Goal: Information Seeking & Learning: Learn about a topic

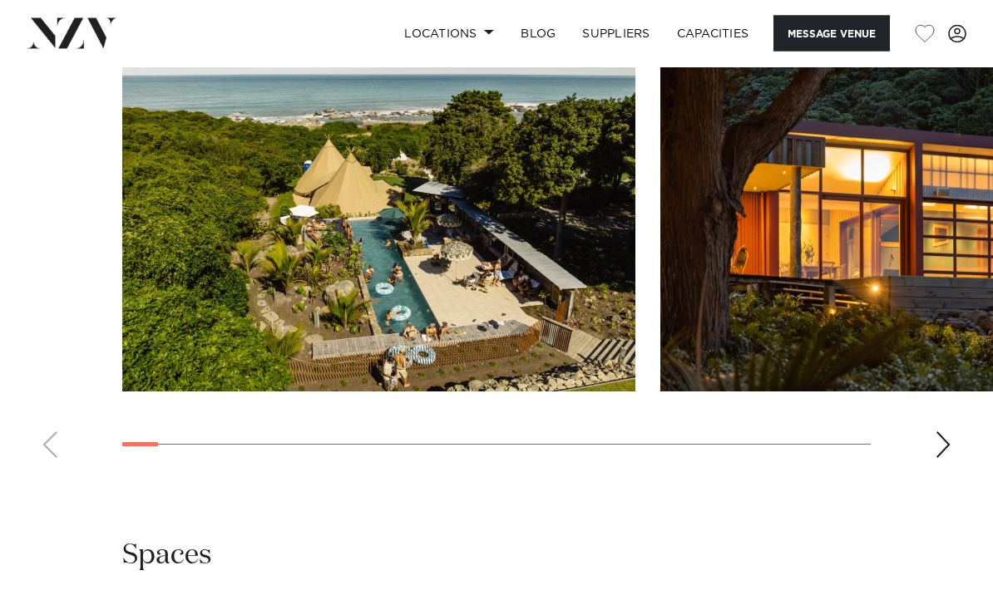
scroll to position [1691, 0]
click at [944, 441] on div "Next slide" at bounding box center [942, 444] width 17 height 27
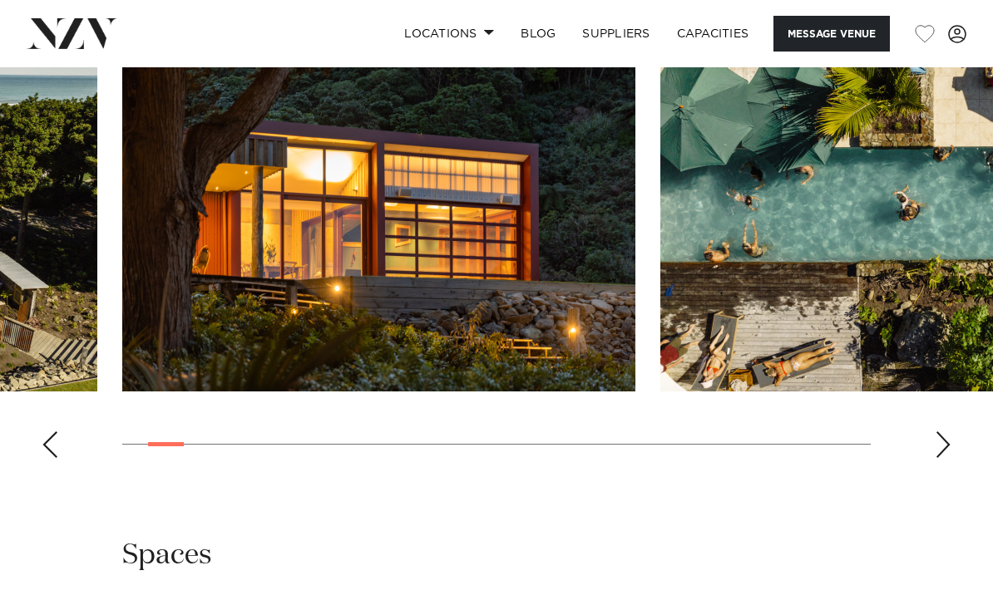
click at [941, 438] on div "Next slide" at bounding box center [942, 444] width 17 height 27
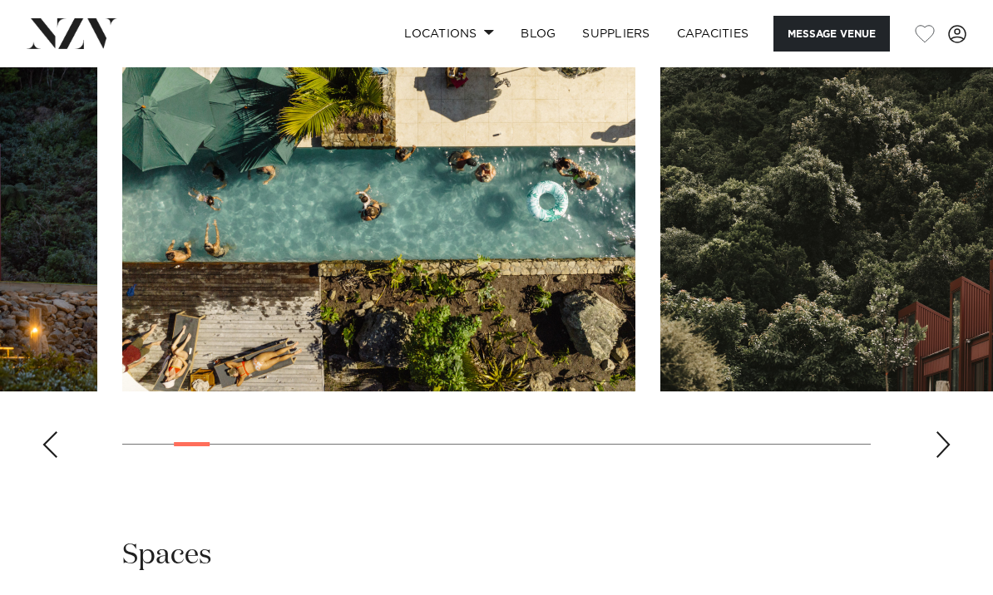
click at [940, 442] on div "Next slide" at bounding box center [942, 444] width 17 height 27
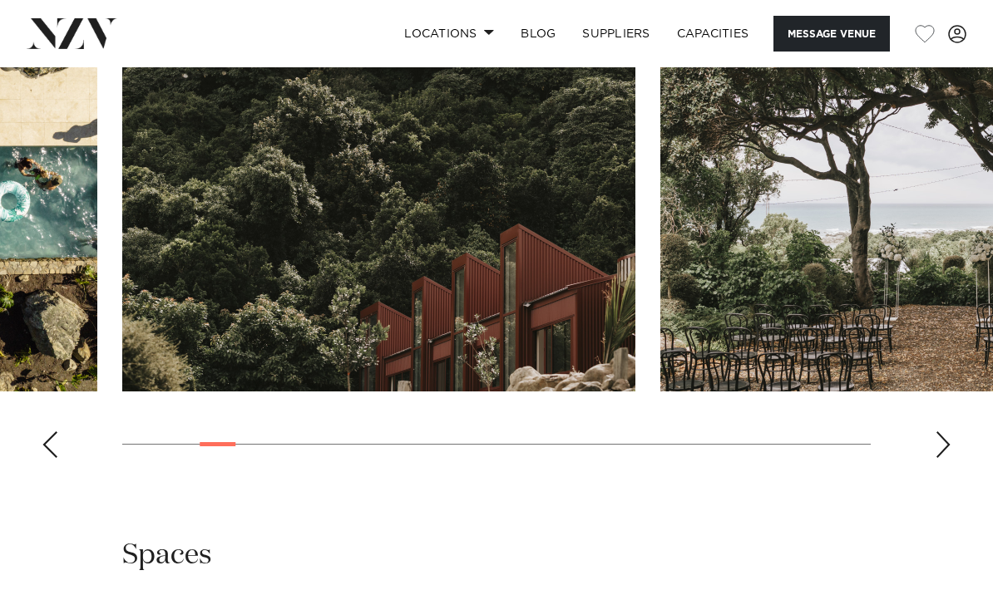
click at [944, 446] on div "Next slide" at bounding box center [942, 444] width 17 height 27
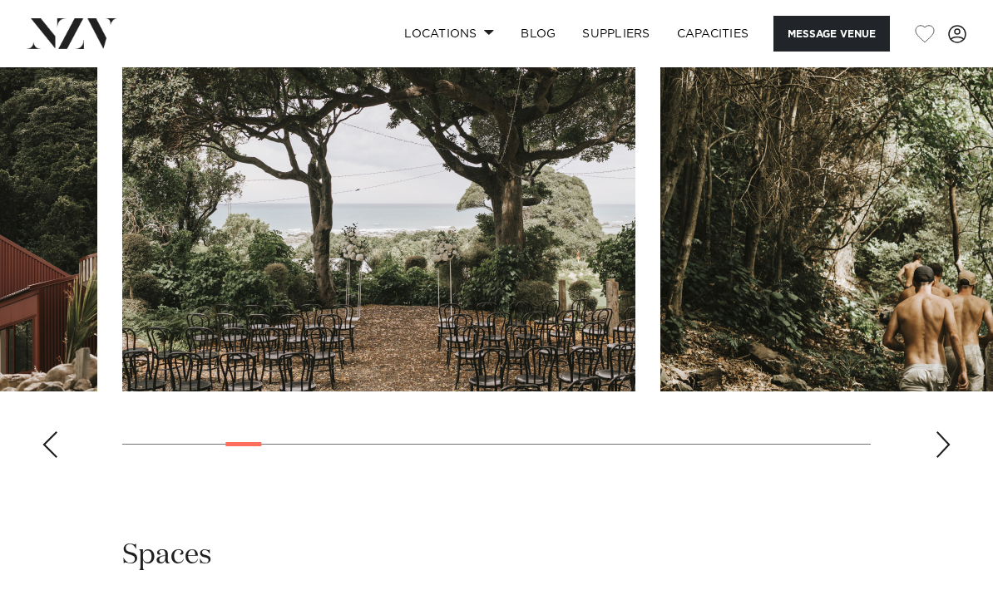
click at [948, 447] on div "Next slide" at bounding box center [942, 444] width 17 height 27
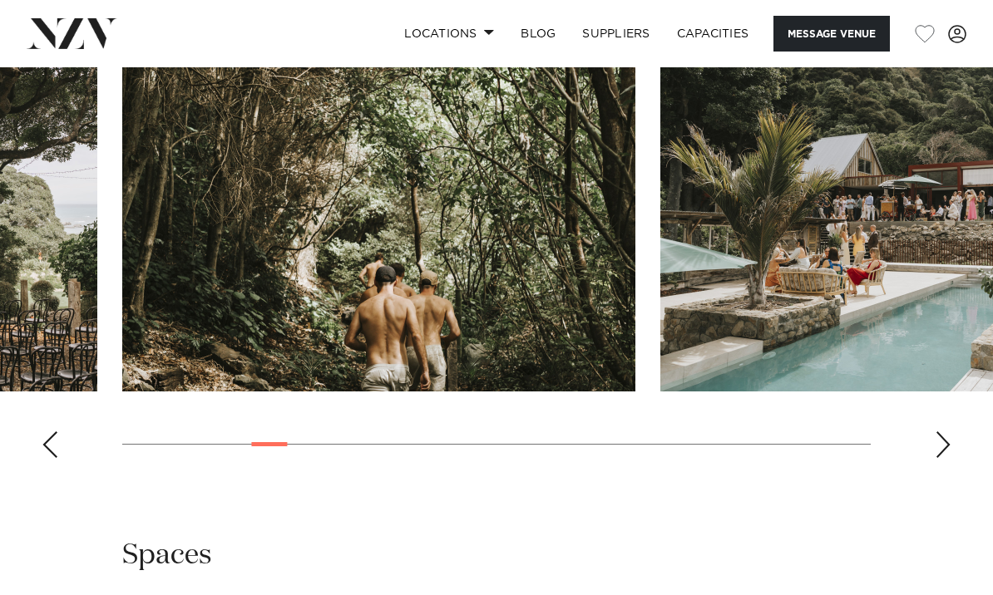
click at [953, 451] on swiper-container at bounding box center [496, 243] width 993 height 456
click at [949, 440] on div "Next slide" at bounding box center [942, 444] width 17 height 27
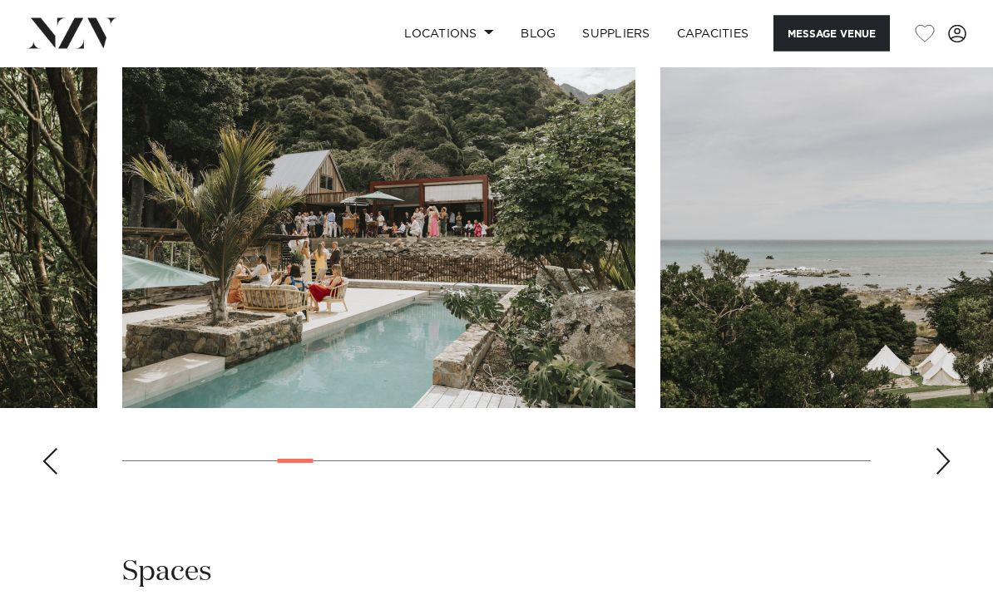
scroll to position [1653, 0]
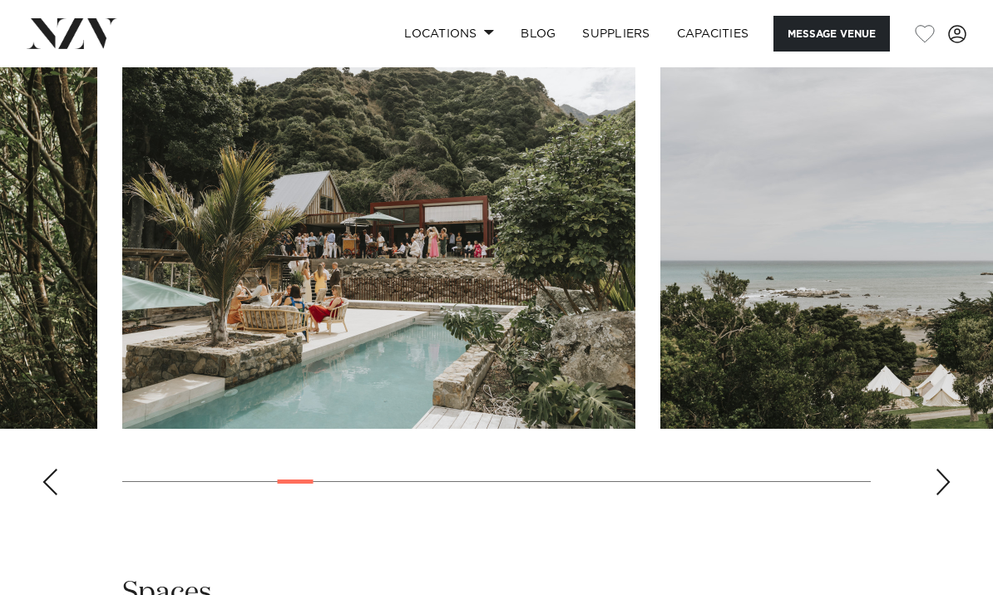
click at [939, 480] on div "Next slide" at bounding box center [942, 482] width 17 height 27
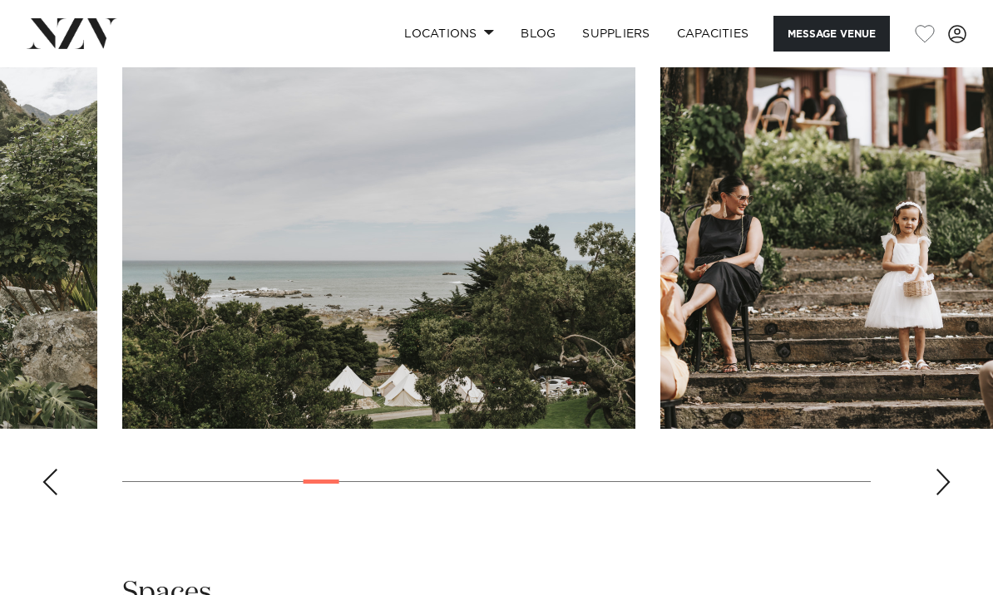
click at [938, 484] on div "Next slide" at bounding box center [942, 482] width 17 height 27
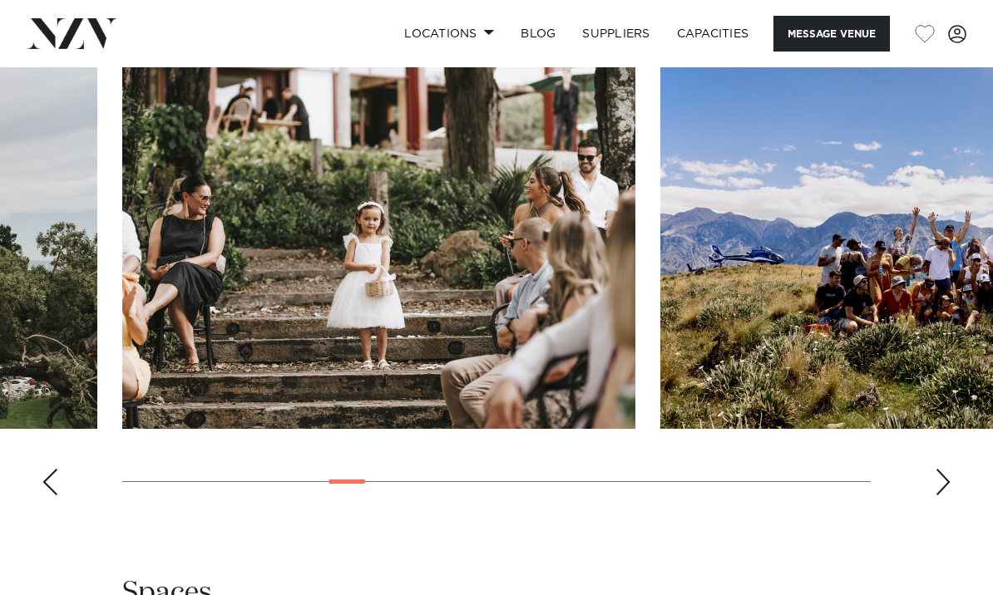
click at [926, 480] on swiper-container at bounding box center [496, 280] width 993 height 456
click at [929, 487] on swiper-container at bounding box center [496, 280] width 993 height 456
click at [938, 487] on div "Next slide" at bounding box center [942, 482] width 17 height 27
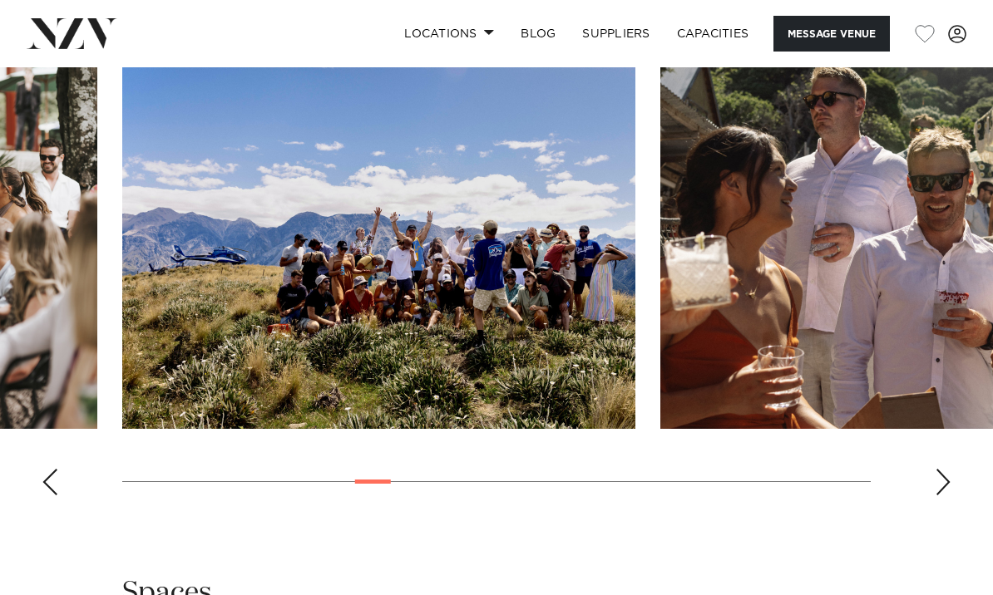
click at [940, 476] on div "Next slide" at bounding box center [942, 482] width 17 height 27
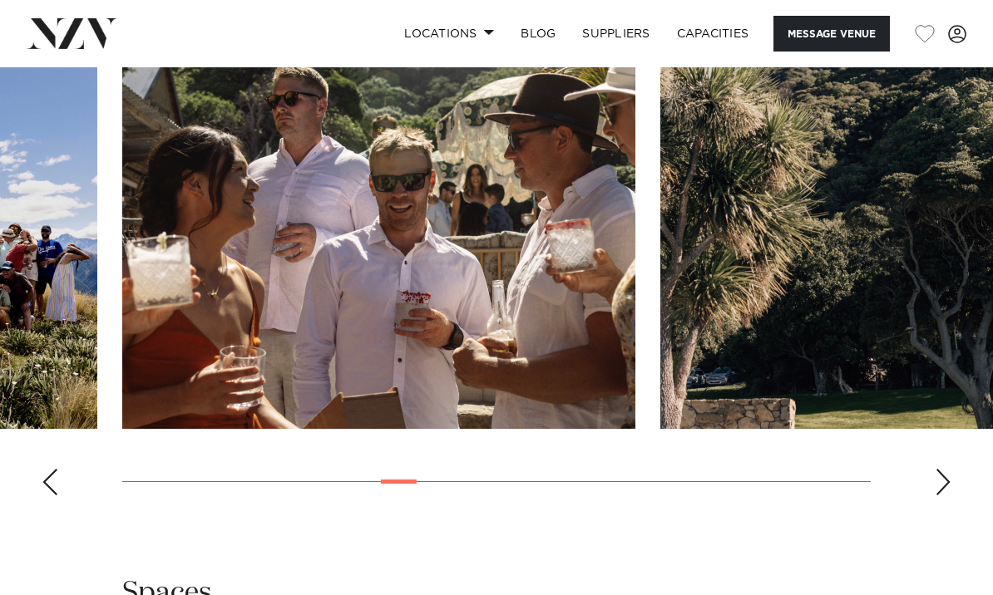
click at [942, 480] on div "Next slide" at bounding box center [942, 482] width 17 height 27
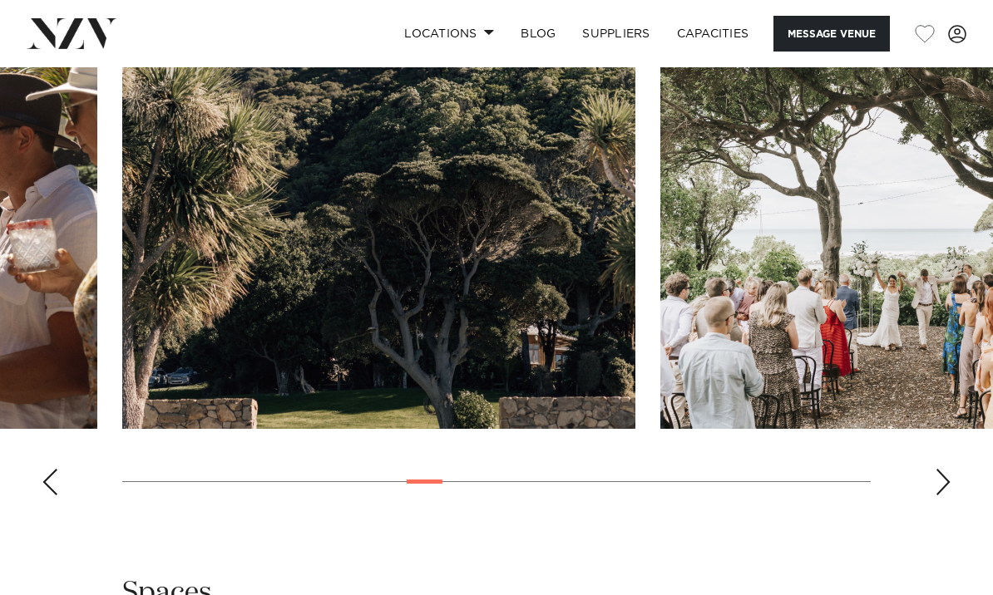
click at [943, 485] on div "Next slide" at bounding box center [942, 482] width 17 height 27
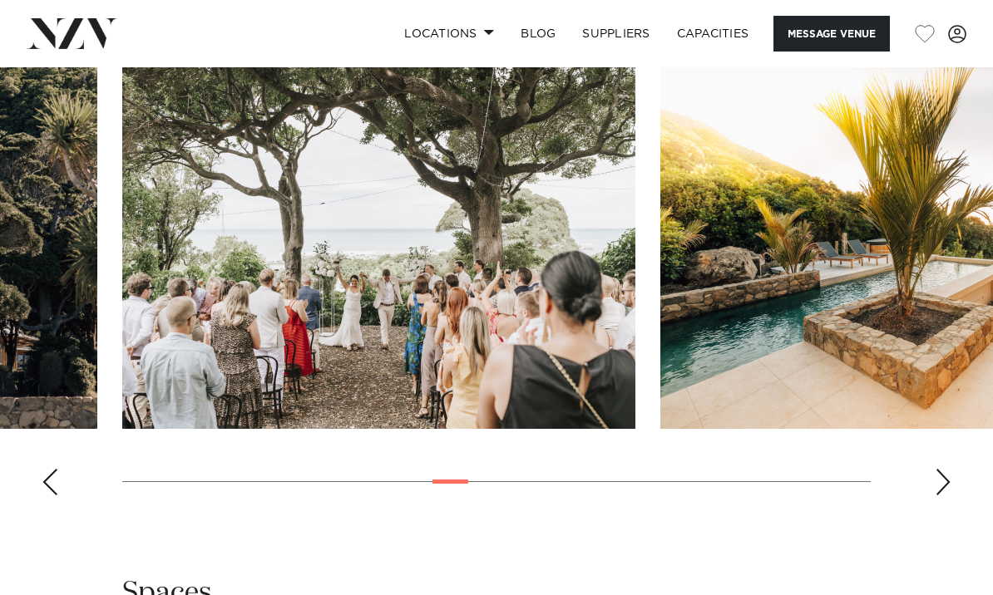
click at [941, 484] on div "Next slide" at bounding box center [942, 482] width 17 height 27
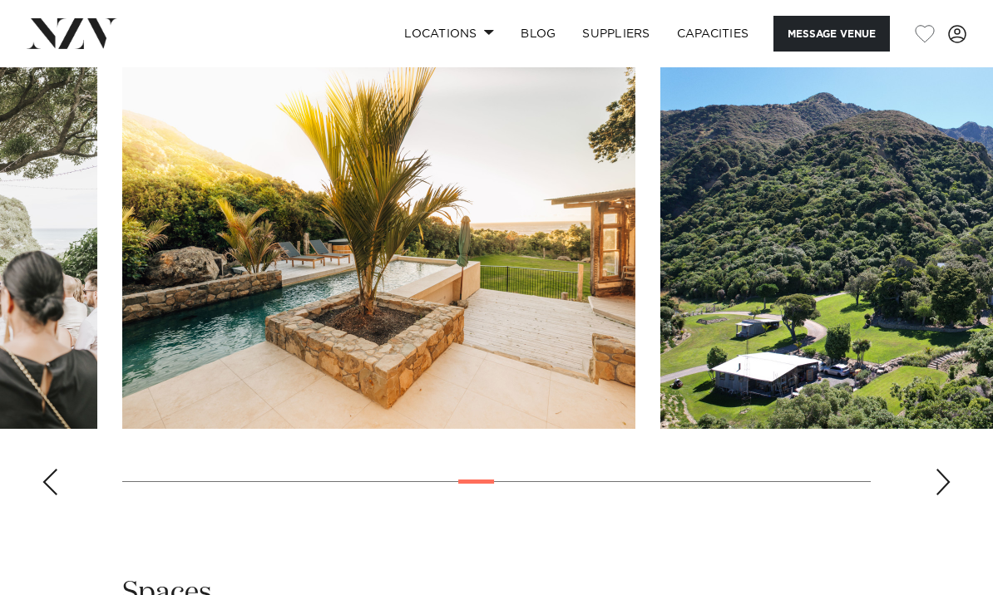
click at [938, 483] on div "Next slide" at bounding box center [942, 482] width 17 height 27
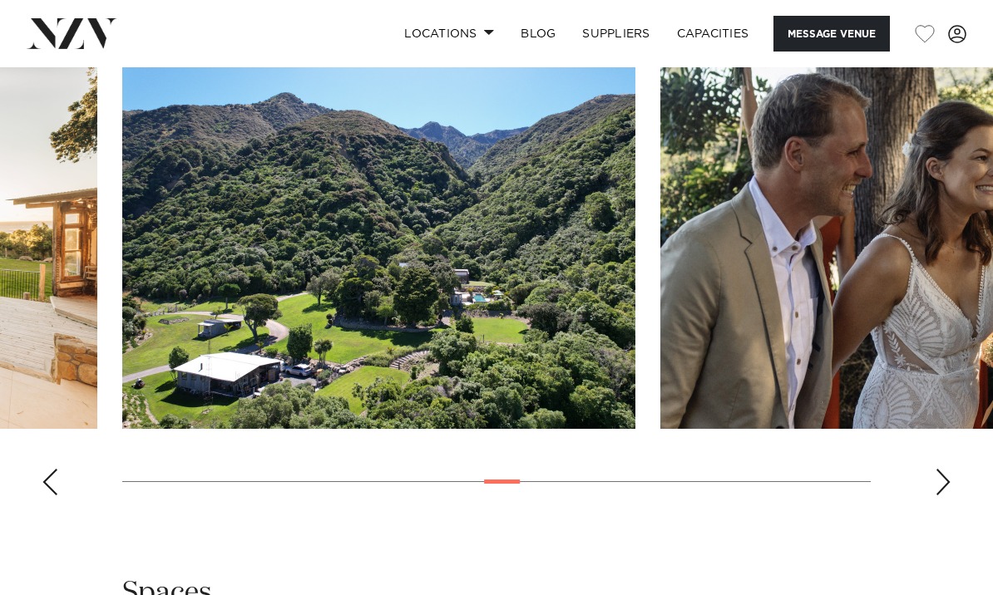
click at [952, 480] on swiper-container at bounding box center [496, 280] width 993 height 456
click at [951, 485] on swiper-container at bounding box center [496, 280] width 993 height 456
click at [954, 489] on swiper-container at bounding box center [496, 280] width 993 height 456
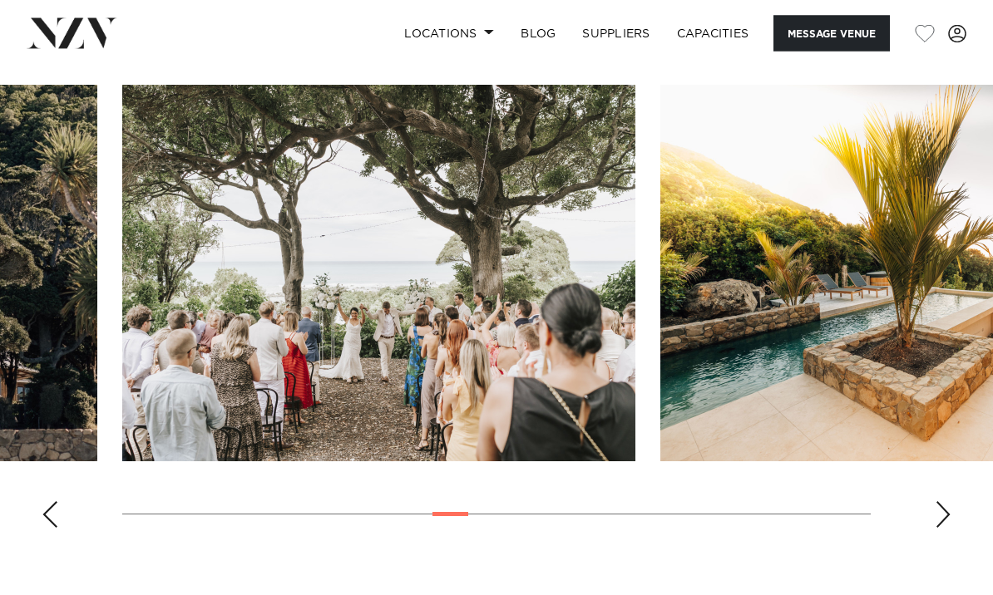
scroll to position [1625, 0]
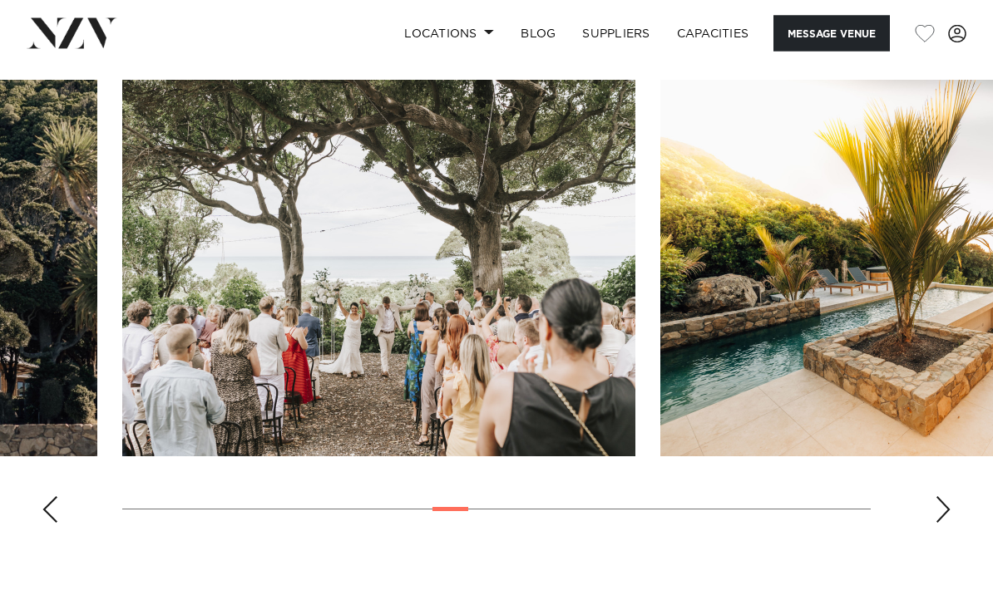
click at [426, 355] on img "13 / 29" at bounding box center [378, 269] width 513 height 377
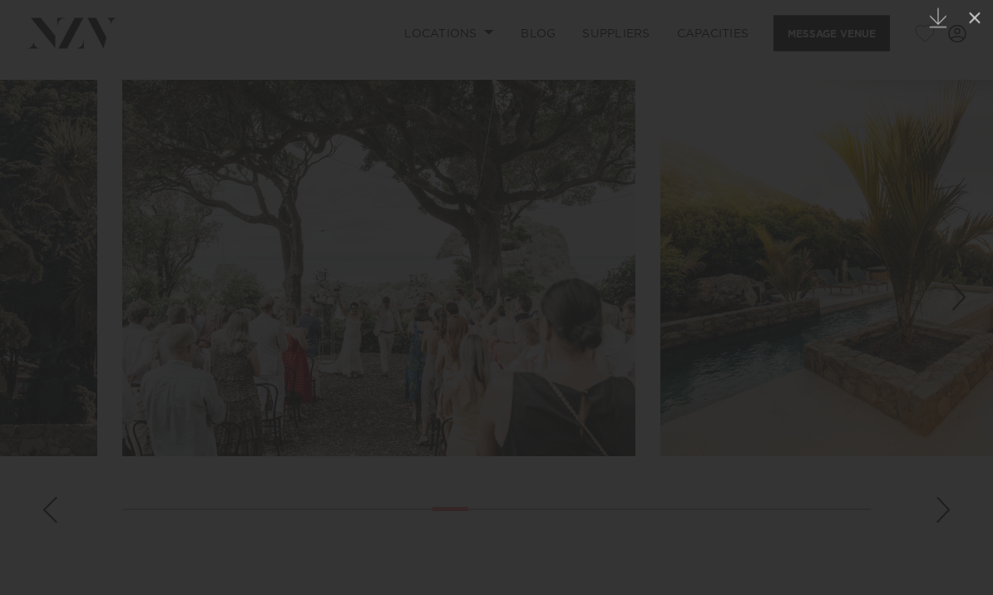
scroll to position [1626, 0]
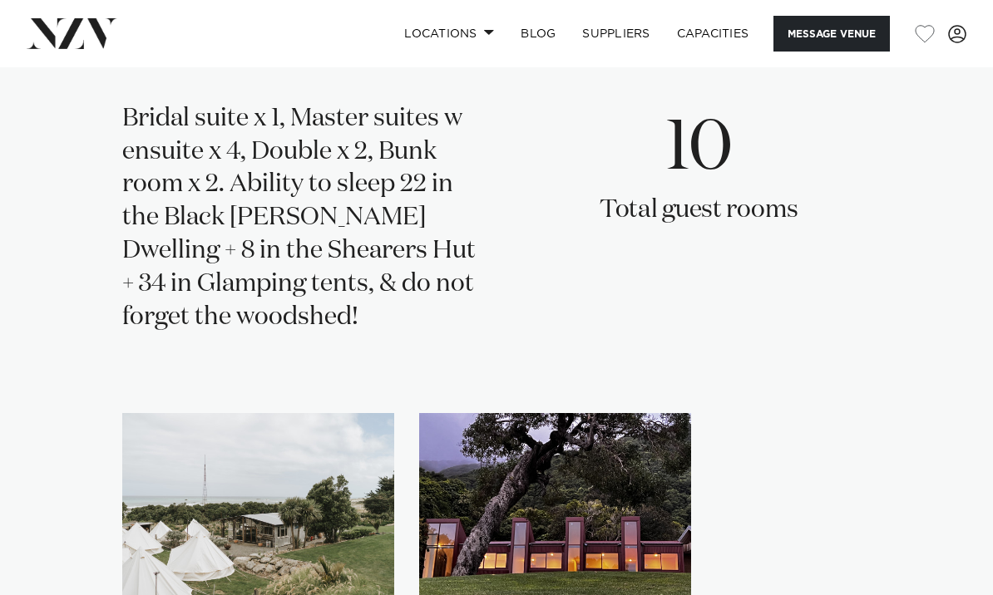
scroll to position [2561, 0]
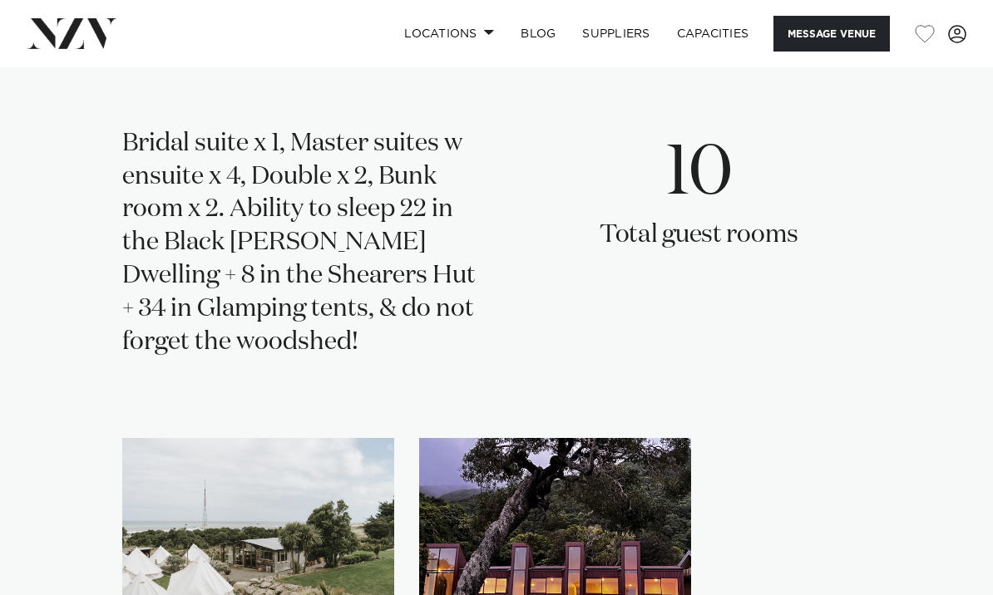
click at [648, 476] on img "2 / 2" at bounding box center [555, 530] width 272 height 184
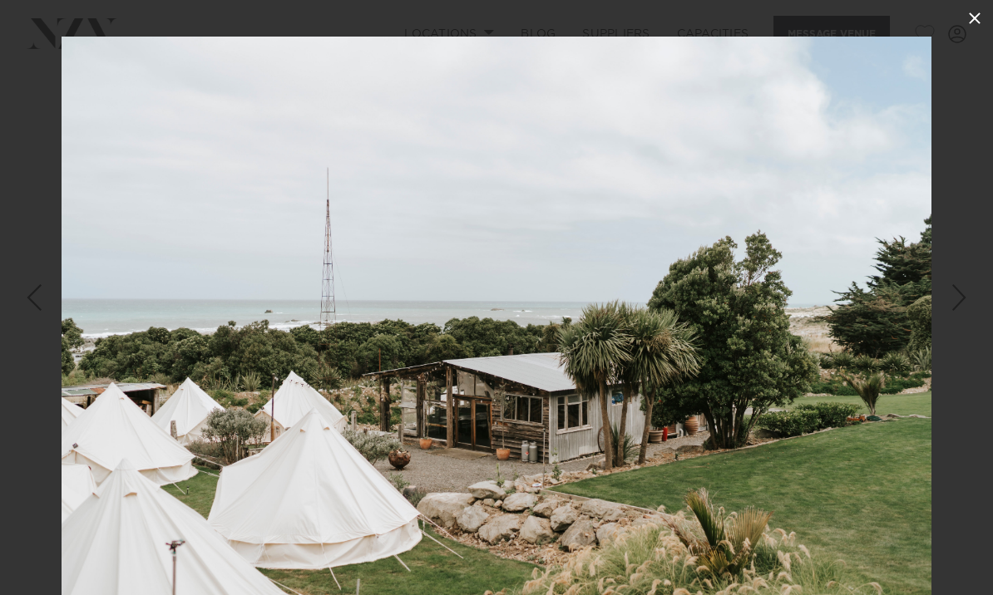
click at [973, 25] on icon at bounding box center [974, 18] width 20 height 20
